Goal: Information Seeking & Learning: Understand process/instructions

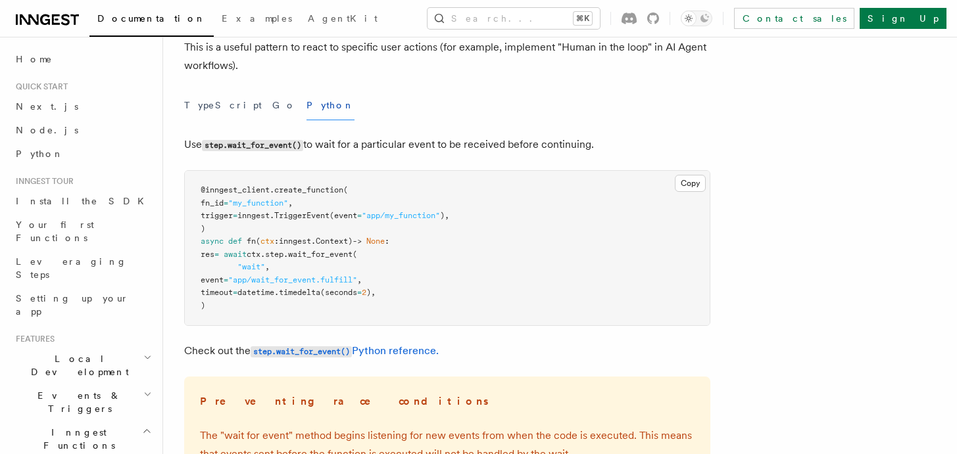
scroll to position [122, 0]
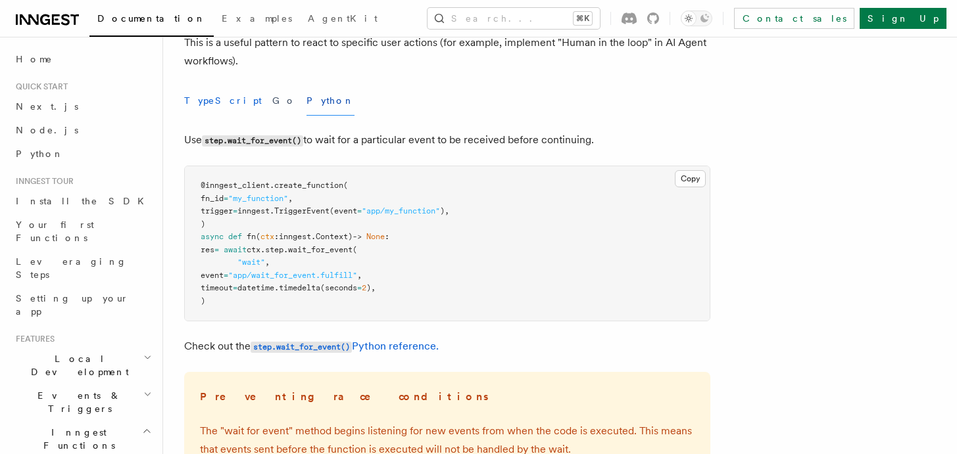
click at [203, 91] on button "TypeScript" at bounding box center [223, 101] width 78 height 30
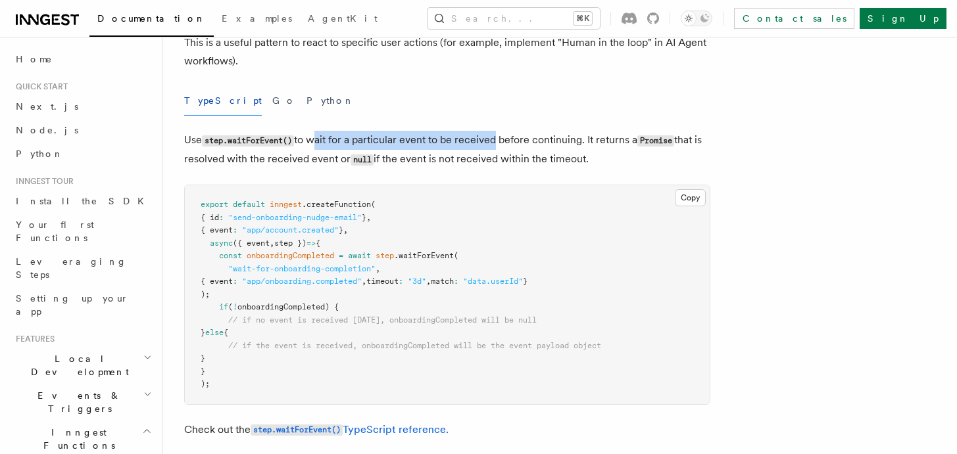
drag, startPoint x: 315, startPoint y: 133, endPoint x: 513, endPoint y: 149, distance: 199.2
click at [512, 149] on p "Use step.waitForEvent() to wait for a particular event to be received before co…" at bounding box center [447, 150] width 526 height 38
click at [513, 149] on p "Use step.waitForEvent() to wait for a particular event to be received before co…" at bounding box center [447, 150] width 526 height 38
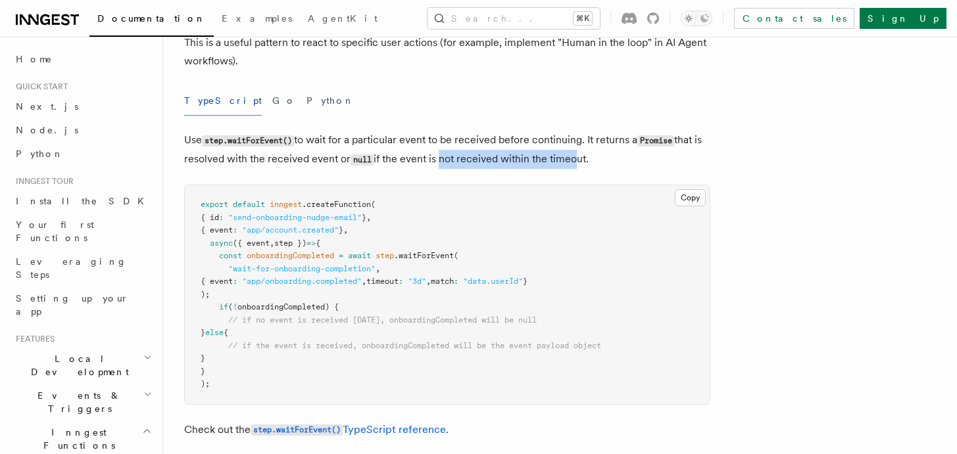
drag, startPoint x: 448, startPoint y: 160, endPoint x: 588, endPoint y: 160, distance: 140.7
click at [586, 160] on p "Use step.waitForEvent() to wait for a particular event to be received before co…" at bounding box center [447, 150] width 526 height 38
click at [588, 160] on p "Use step.waitForEvent() to wait for a particular event to be received before co…" at bounding box center [447, 150] width 526 height 38
drag, startPoint x: 611, startPoint y: 162, endPoint x: 377, endPoint y: 167, distance: 233.5
click at [381, 168] on p "Use step.waitForEvent() to wait for a particular event to be received before co…" at bounding box center [447, 150] width 526 height 38
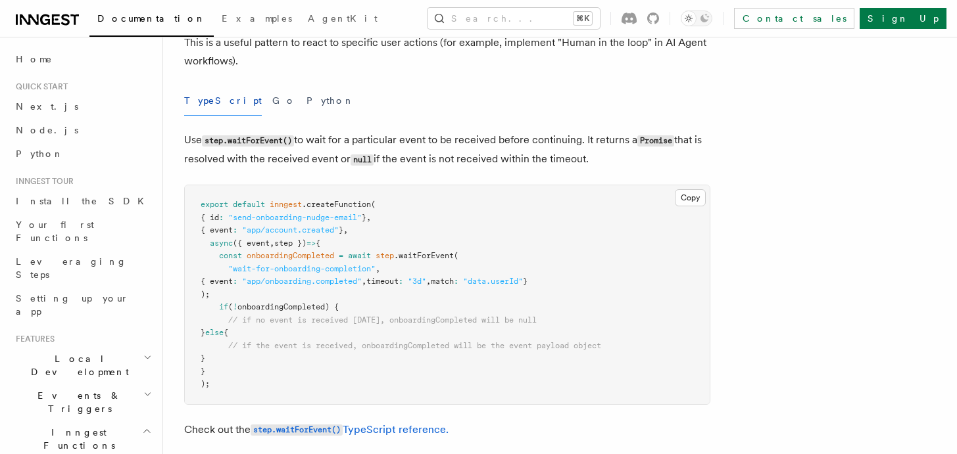
click at [377, 167] on p "Use step.waitForEvent() to wait for a particular event to be received before co…" at bounding box center [447, 150] width 526 height 38
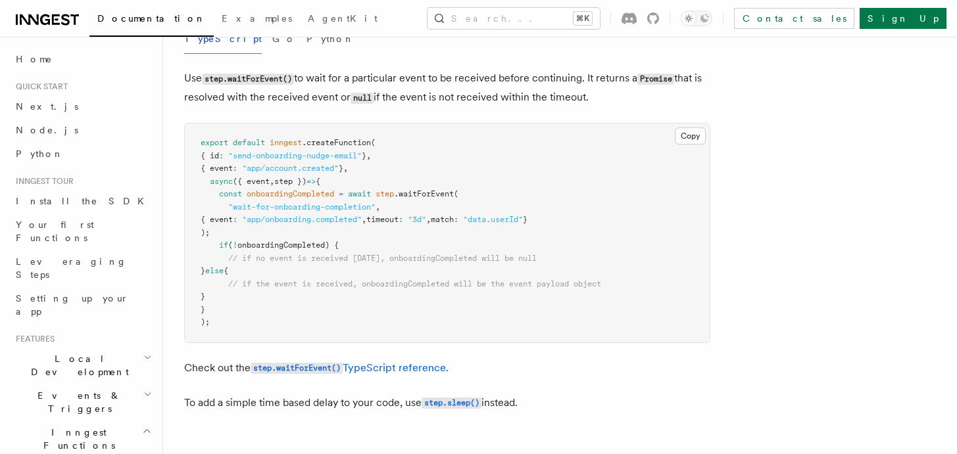
scroll to position [205, 0]
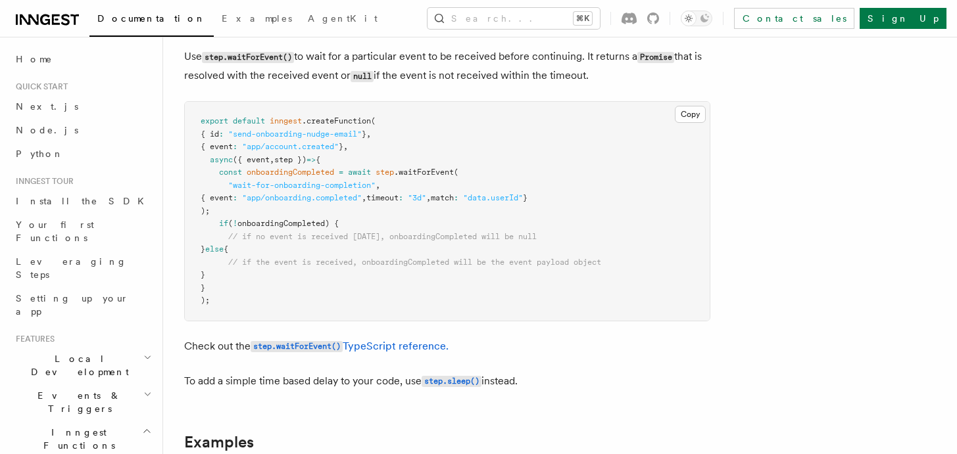
drag, startPoint x: 241, startPoint y: 193, endPoint x: 344, endPoint y: 213, distance: 104.4
click at [343, 213] on pre "export default inngest .createFunction ( { id : "send-onboarding-nudge-email" }…" at bounding box center [447, 211] width 525 height 219
click at [344, 213] on pre "export default inngest .createFunction ( { id : "send-onboarding-nudge-email" }…" at bounding box center [447, 211] width 525 height 219
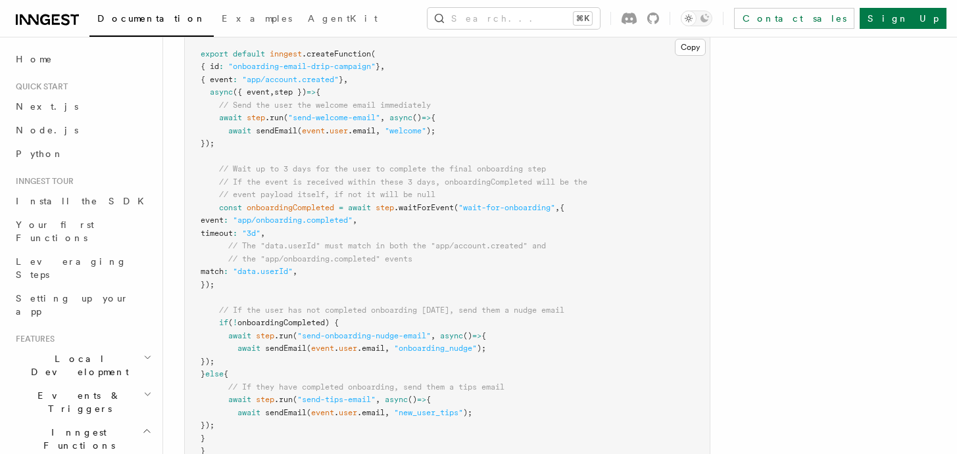
scroll to position [775, 0]
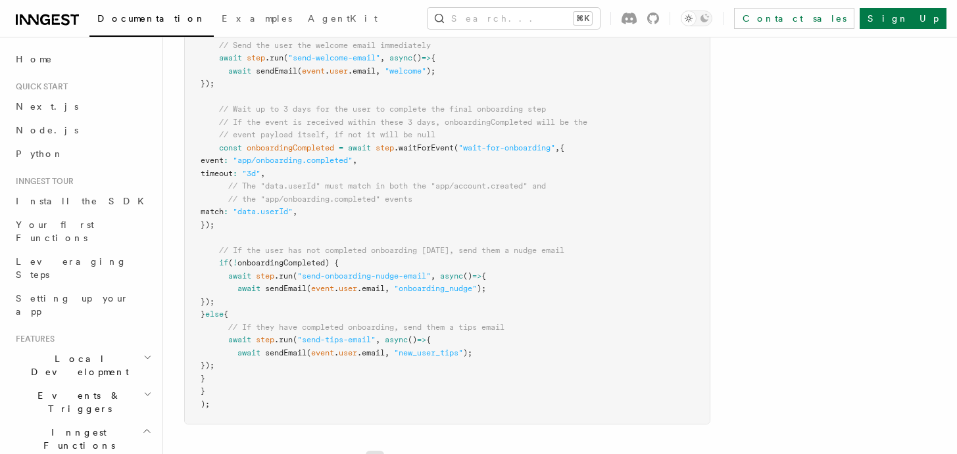
drag, startPoint x: 247, startPoint y: 168, endPoint x: 330, endPoint y: 172, distance: 83.6
click at [328, 172] on pre "export default inngest .createFunction ( { id : "onboarding-email-drip-campaign…" at bounding box center [447, 200] width 525 height 450
click at [330, 172] on pre "export default inngest .createFunction ( { id : "onboarding-email-drip-campaign…" at bounding box center [447, 200] width 525 height 450
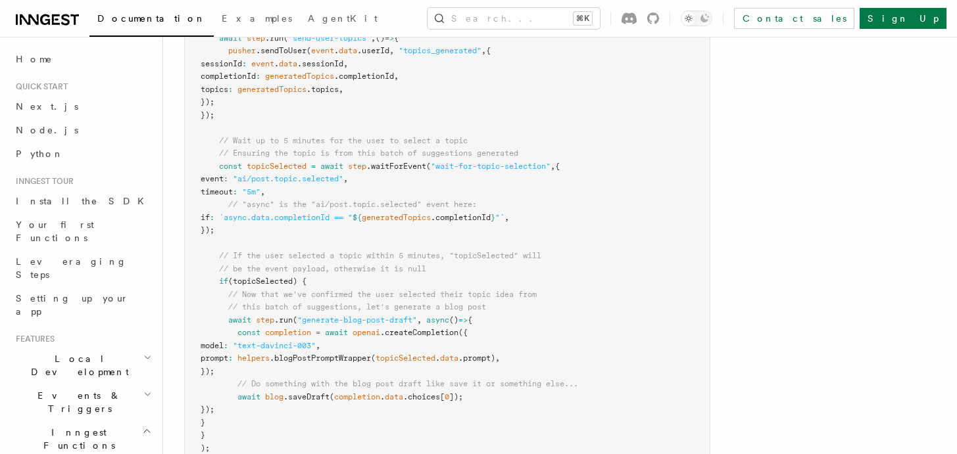
scroll to position [1612, 0]
drag, startPoint x: 255, startPoint y: 219, endPoint x: 357, endPoint y: 216, distance: 102.0
click at [352, 216] on span "`async.data.completionId == "" at bounding box center [285, 214] width 133 height 9
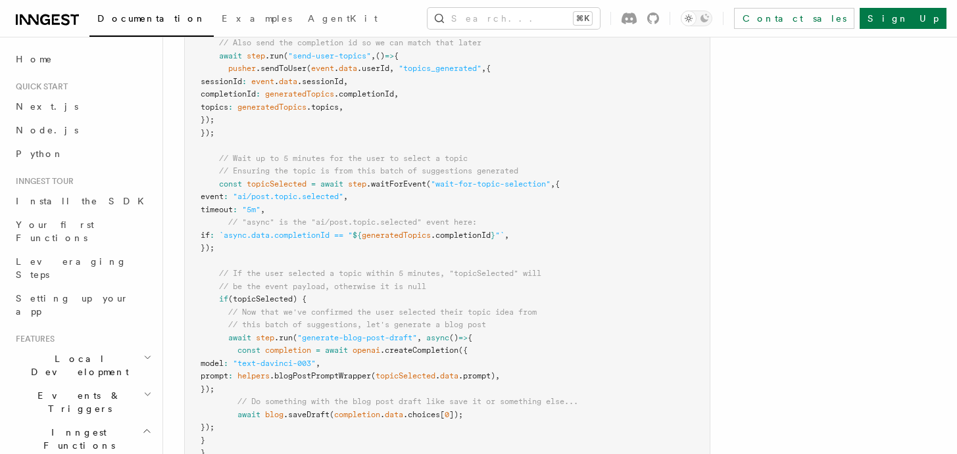
scroll to position [1588, 0]
drag, startPoint x: 393, startPoint y: 243, endPoint x: 523, endPoint y: 249, distance: 130.3
click at [522, 249] on pre "export default inngest .createFunction ( { id : "generate-blog-post-with-ai" } …" at bounding box center [447, 142] width 525 height 693
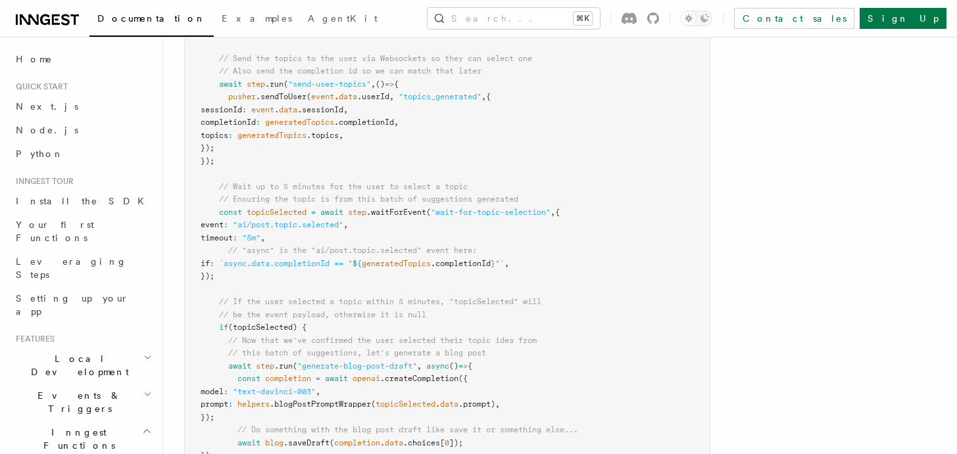
scroll to position [1558, 0]
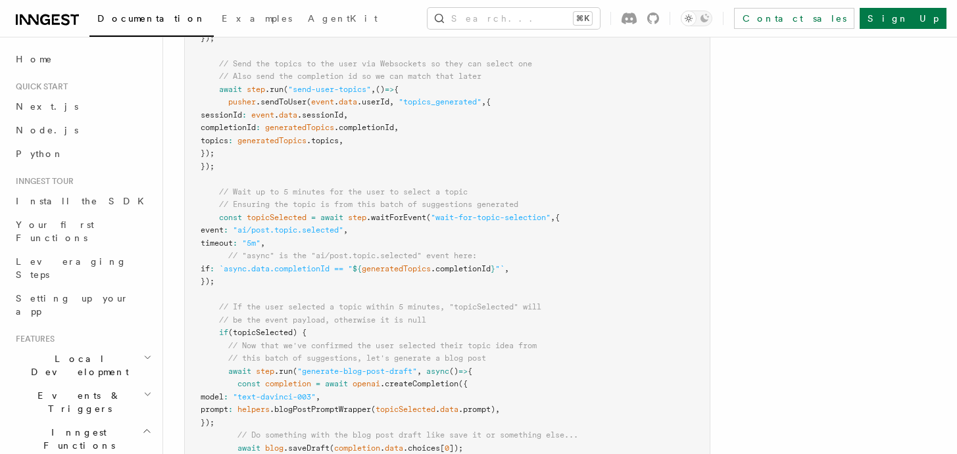
drag, startPoint x: 377, startPoint y: 277, endPoint x: 484, endPoint y: 277, distance: 107.2
click at [483, 277] on pre "export default inngest .createFunction ( { id : "generate-blog-post-with-ai" } …" at bounding box center [447, 172] width 525 height 693
click at [485, 277] on pre "export default inngest .createFunction ( { id : "generate-blog-post-with-ai" } …" at bounding box center [447, 172] width 525 height 693
drag, startPoint x: 297, startPoint y: 131, endPoint x: 390, endPoint y: 131, distance: 93.4
click at [390, 131] on span "completionId : generatedTopics .completionId ," at bounding box center [300, 127] width 198 height 9
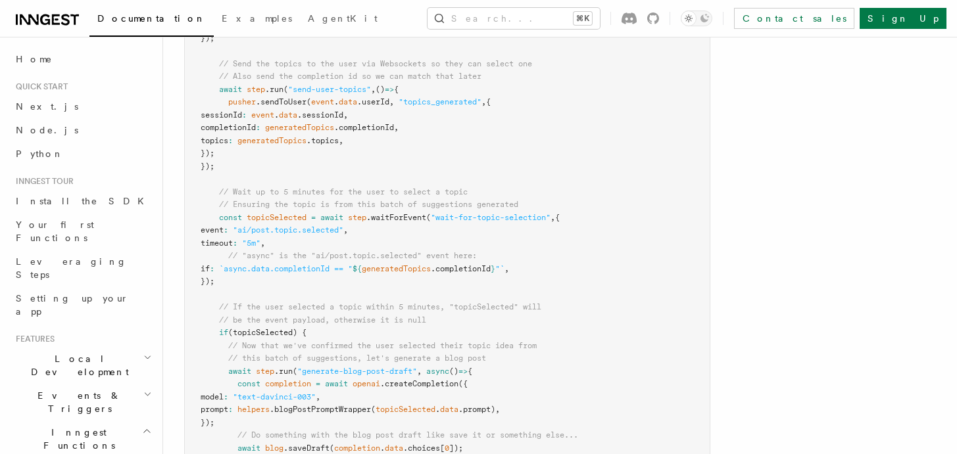
click at [390, 131] on span ".completionId" at bounding box center [364, 127] width 60 height 9
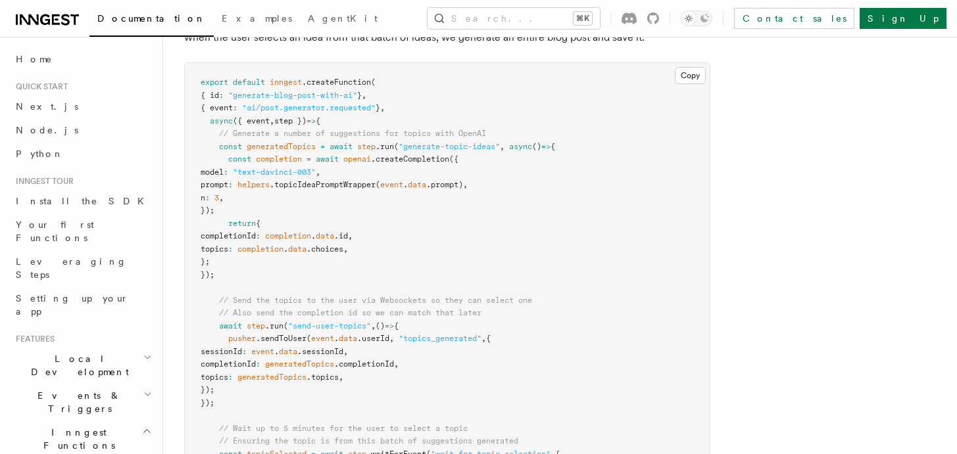
scroll to position [1400, 0]
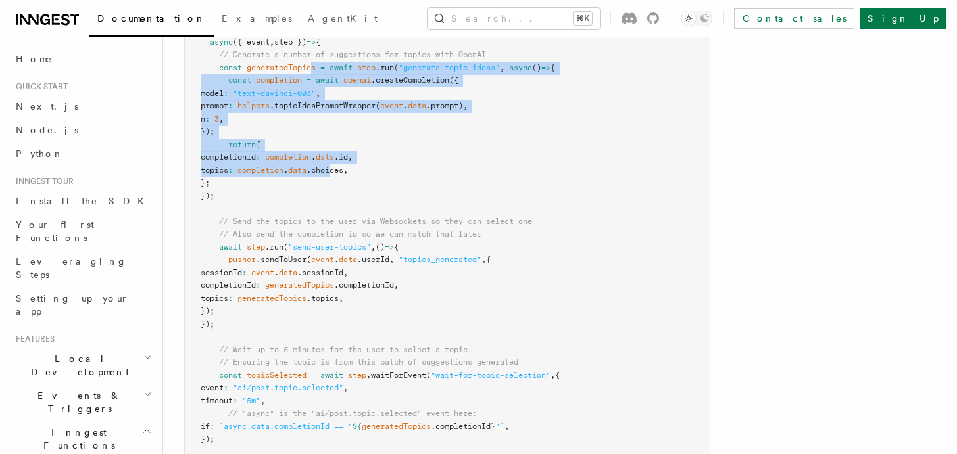
drag, startPoint x: 314, startPoint y: 72, endPoint x: 370, endPoint y: 178, distance: 119.4
click at [370, 178] on pre "export default inngest .createFunction ( { id : "generate-blog-post-with-ai" } …" at bounding box center [447, 330] width 525 height 693
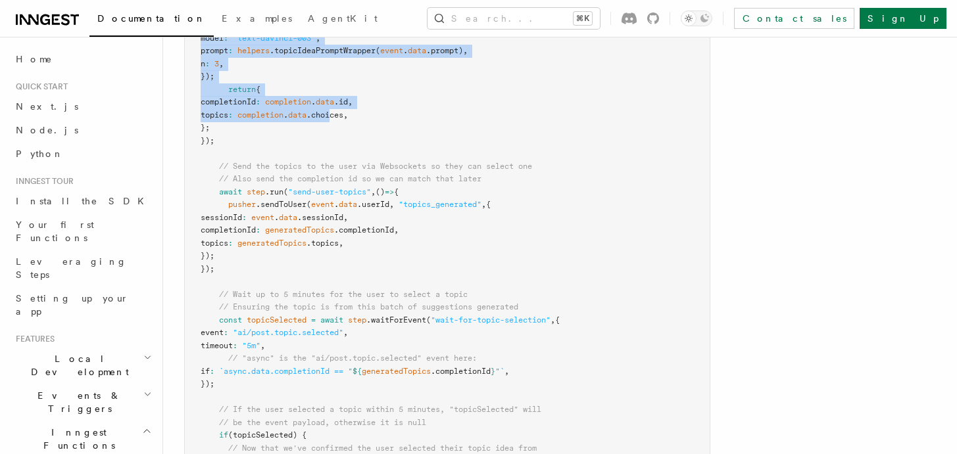
scroll to position [1479, 0]
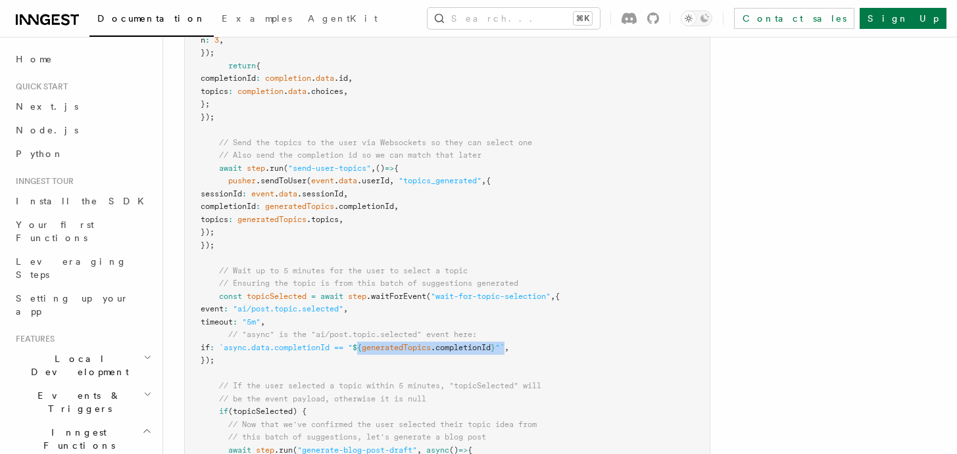
drag, startPoint x: 411, startPoint y: 352, endPoint x: 547, endPoint y: 353, distance: 136.1
click at [547, 353] on pre "export default inngest .createFunction ( { id : "generate-blog-post-with-ai" } …" at bounding box center [447, 251] width 525 height 693
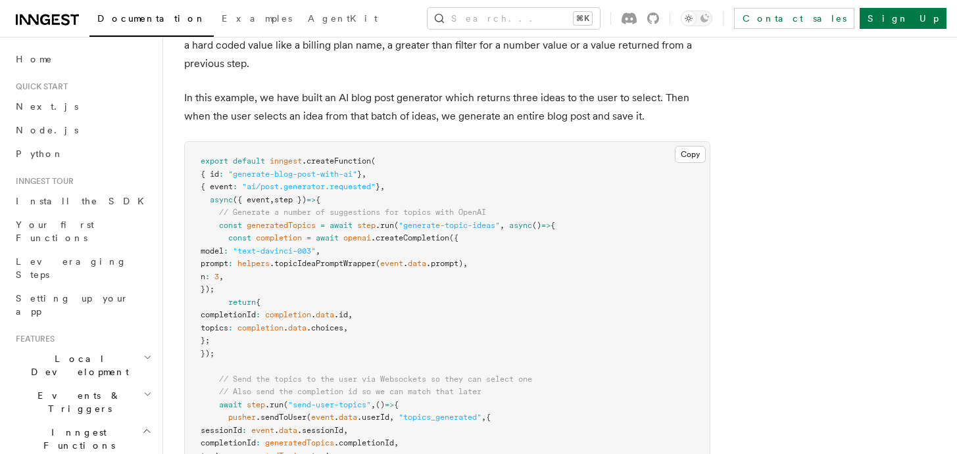
scroll to position [1321, 0]
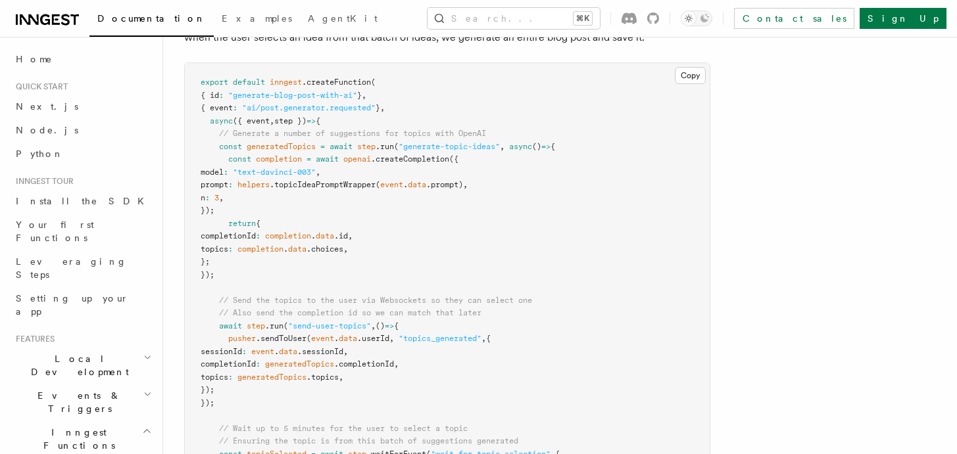
drag, startPoint x: 279, startPoint y: 243, endPoint x: 340, endPoint y: 258, distance: 63.0
click at [339, 258] on pre "export default inngest .createFunction ( { id : "generate-blog-post-with-ai" } …" at bounding box center [447, 409] width 525 height 693
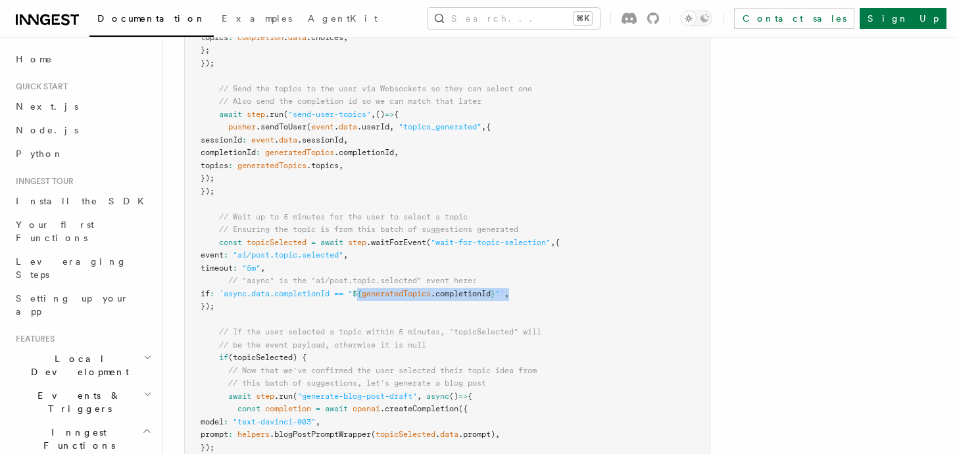
scroll to position [1558, 0]
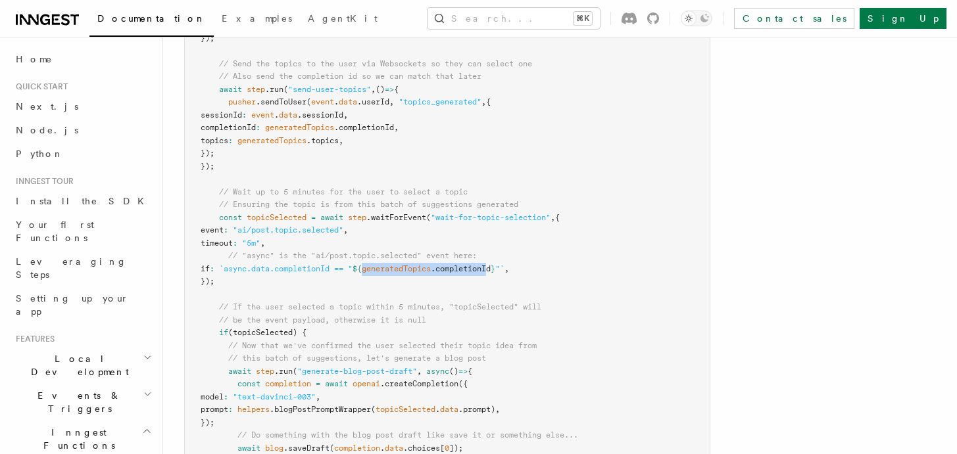
drag, startPoint x: 396, startPoint y: 270, endPoint x: 523, endPoint y: 271, distance: 127.6
click at [509, 271] on span "if : `async.data.completionId == " ${ generatedTopics .completionId } "` ," at bounding box center [355, 268] width 308 height 9
click at [490, 271] on span ".completionId" at bounding box center [461, 268] width 60 height 9
